Goal: Task Accomplishment & Management: Use online tool/utility

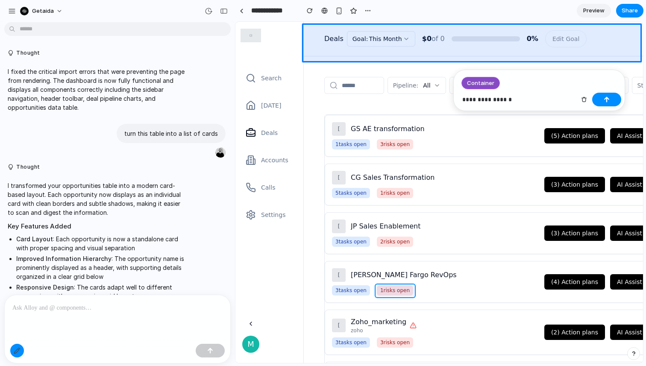
scroll to position [878, 0]
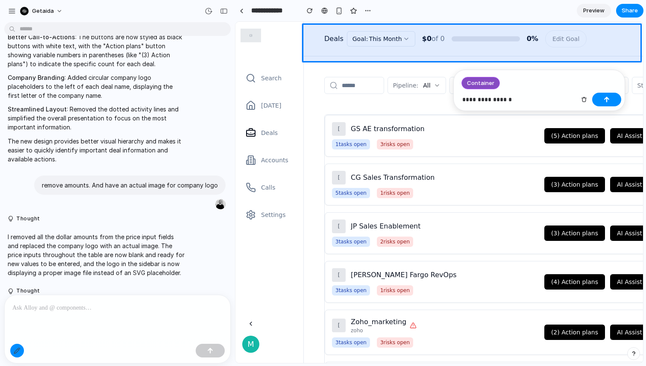
click at [481, 101] on p "**********" at bounding box center [520, 99] width 114 height 10
click at [593, 9] on span "Preview" at bounding box center [594, 10] width 21 height 9
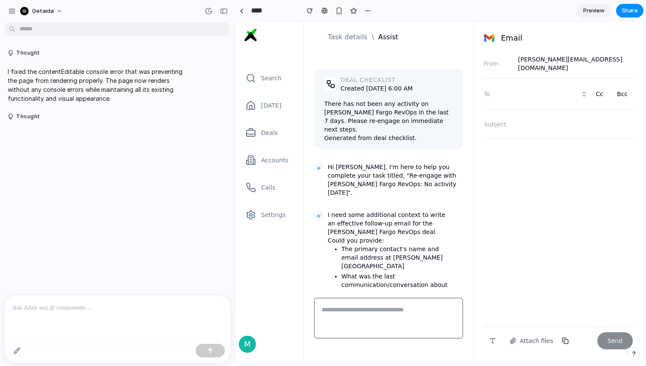
scroll to position [52, 0]
